Goal: Task Accomplishment & Management: Manage account settings

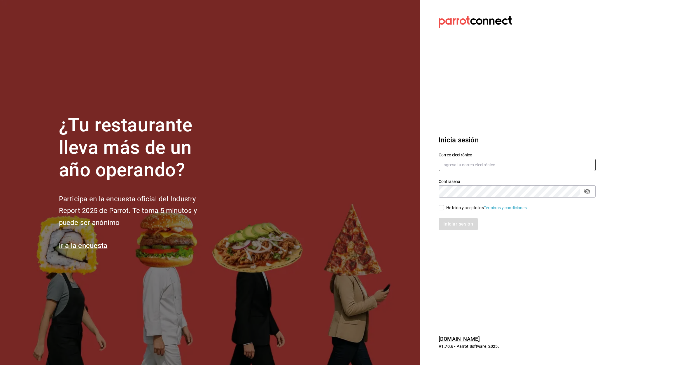
click at [480, 161] on input "text" at bounding box center [517, 165] width 157 height 12
type input "[EMAIL_ADDRESS][DOMAIN_NAME]"
click at [443, 209] on input "He leído y acepto los Términos y condiciones." at bounding box center [441, 207] width 5 height 5
checkbox input "true"
click at [450, 221] on button "Iniciar sesión" at bounding box center [459, 224] width 40 height 12
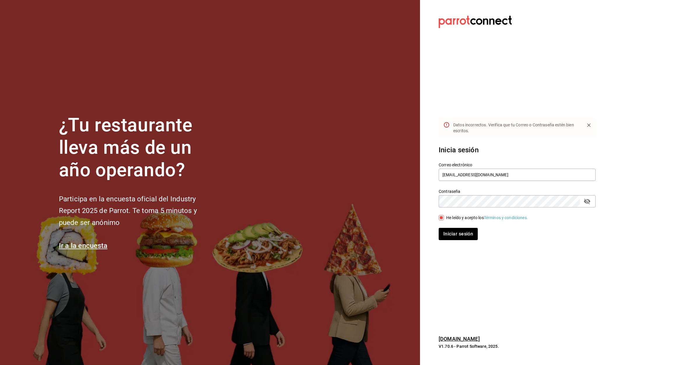
click at [588, 201] on icon "passwordField" at bounding box center [587, 202] width 6 height 6
click at [471, 230] on button "Iniciar sesión" at bounding box center [459, 234] width 40 height 12
click at [468, 230] on button "Iniciar sesión" at bounding box center [459, 234] width 40 height 12
click at [470, 237] on button "Iniciar sesión" at bounding box center [459, 234] width 40 height 12
click at [537, 175] on input "[EMAIL_ADDRESS][DOMAIN_NAME]" at bounding box center [517, 175] width 157 height 12
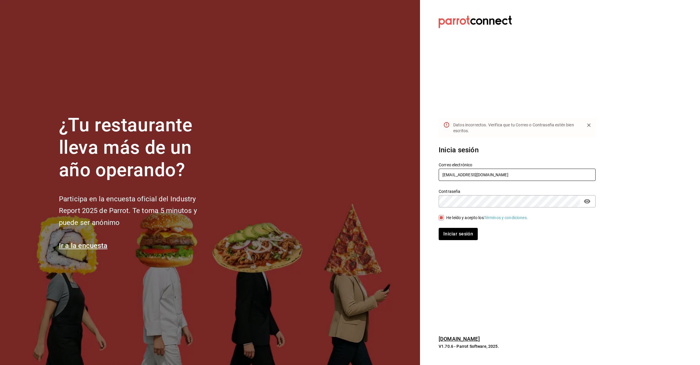
type input "[EMAIL_ADDRESS][DOMAIN_NAME]"
click at [462, 226] on div "Iniciar sesión" at bounding box center [514, 230] width 164 height 19
click at [460, 232] on button "Iniciar sesión" at bounding box center [459, 234] width 40 height 12
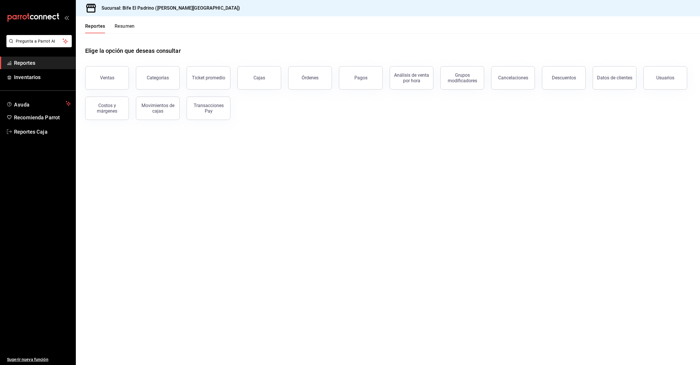
click at [112, 78] on div "Ventas" at bounding box center [107, 78] width 14 height 6
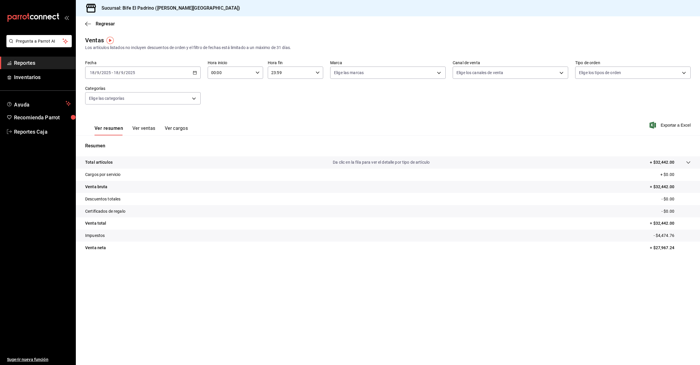
click at [232, 72] on input "00:00" at bounding box center [231, 73] width 46 height 12
click at [223, 99] on span "01" at bounding box center [221, 101] width 18 height 5
type input "01:00"
